Goal: Find contact information: Find contact information

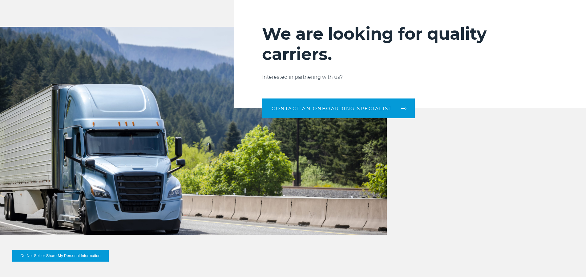
scroll to position [914, 0]
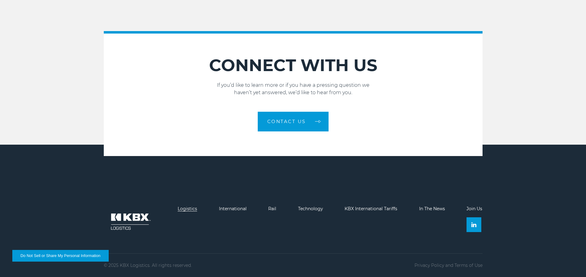
click at [188, 209] on link "Logistics" at bounding box center [187, 209] width 19 height 6
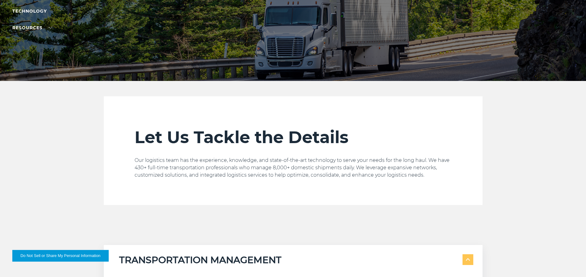
scroll to position [266, 0]
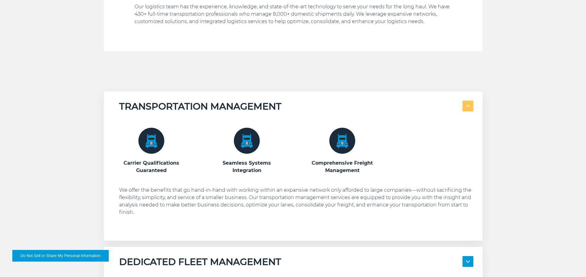
click at [152, 149] on img at bounding box center [151, 141] width 26 height 26
click at [151, 162] on h3 "Carrier Qualifications Guaranteed" at bounding box center [151, 166] width 65 height 15
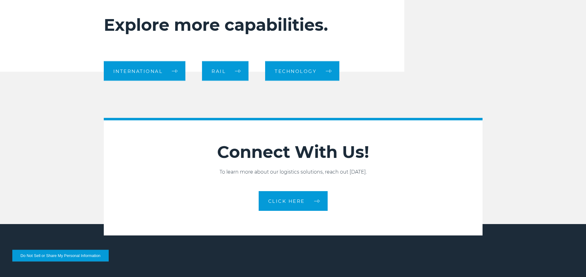
scroll to position [709, 0]
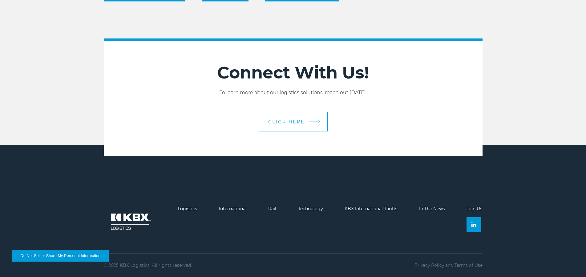
click at [283, 120] on span "CLICK HERE" at bounding box center [286, 121] width 37 height 5
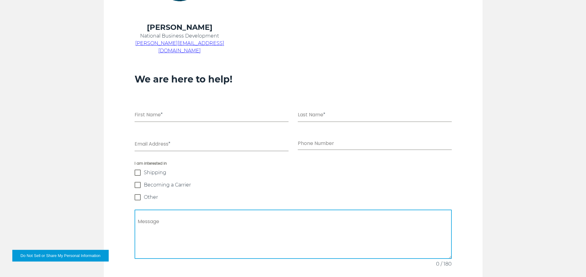
scroll to position [266, 0]
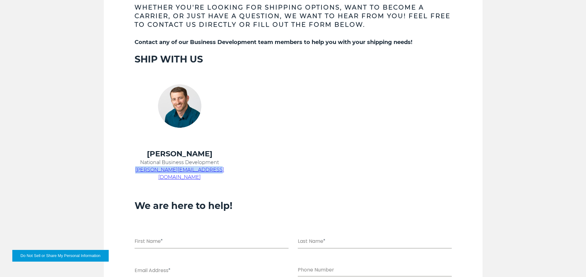
drag, startPoint x: 217, startPoint y: 170, endPoint x: 136, endPoint y: 167, distance: 81.0
click at [136, 167] on p "[PERSON_NAME][EMAIL_ADDRESS][DOMAIN_NAME]" at bounding box center [179, 173] width 90 height 15
copy span "[PERSON_NAME][EMAIL_ADDRESS][DOMAIN_NAME]"
